Goal: Go to known website: Access a specific website the user already knows

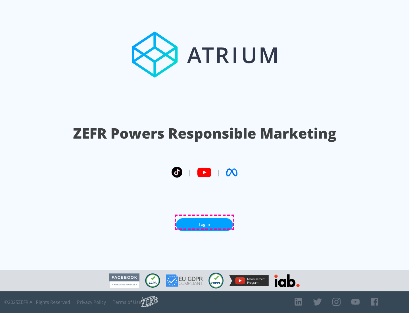
click at [205, 222] on link "Log In" at bounding box center [204, 224] width 57 height 13
